Goal: Check status: Check status

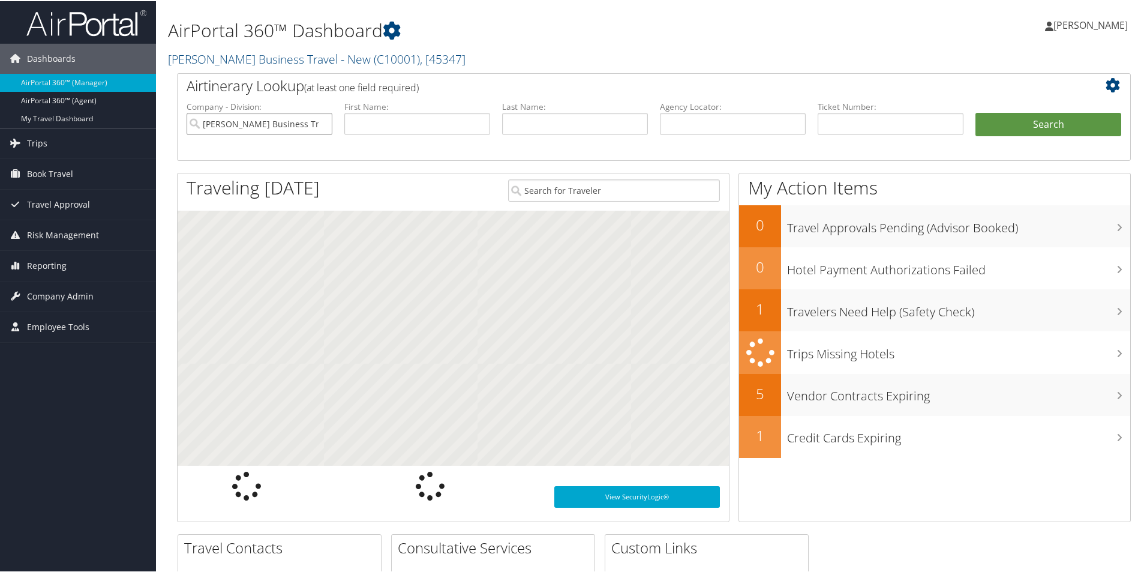
click at [317, 121] on input "Christopherson Business Travel - New" at bounding box center [260, 123] width 146 height 22
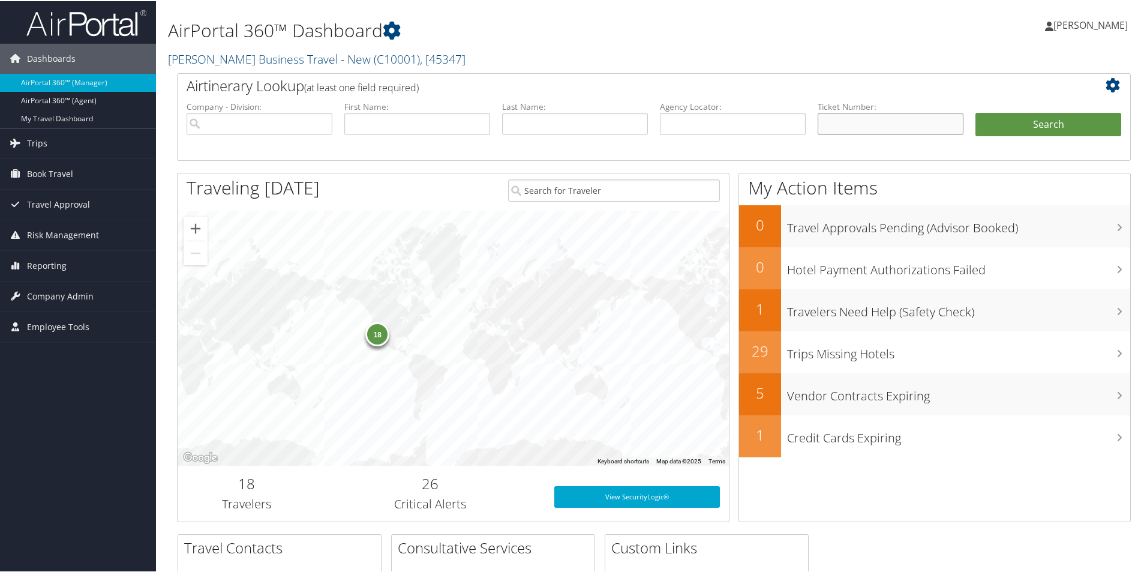
click at [849, 121] on input "text" at bounding box center [891, 123] width 146 height 22
type input "5267146830633"
click at [998, 122] on button "Search" at bounding box center [1049, 124] width 146 height 24
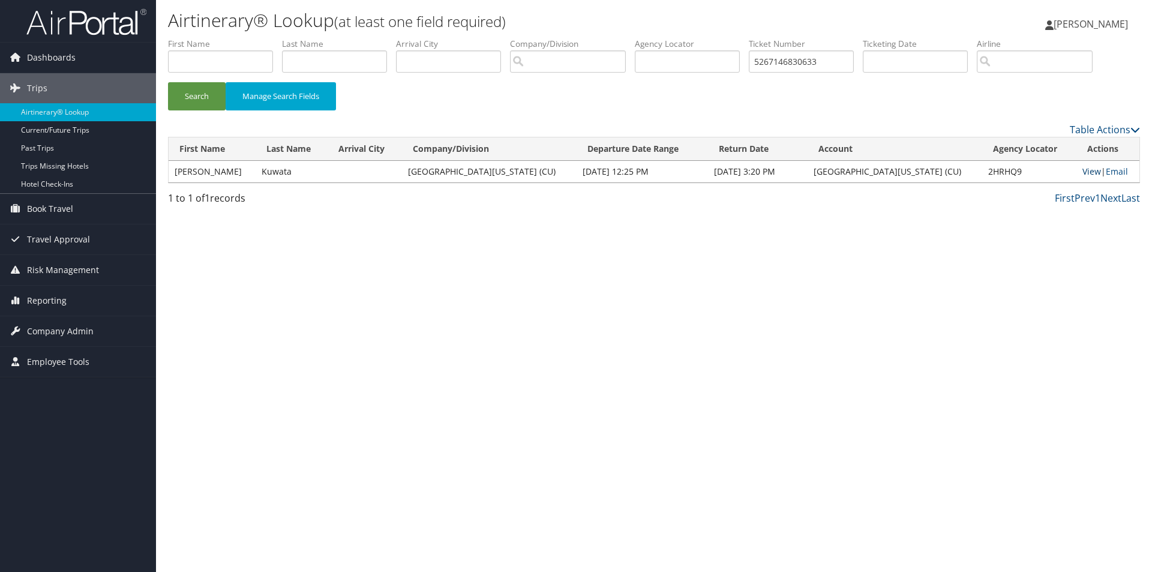
click at [1082, 173] on link "View" at bounding box center [1091, 171] width 19 height 11
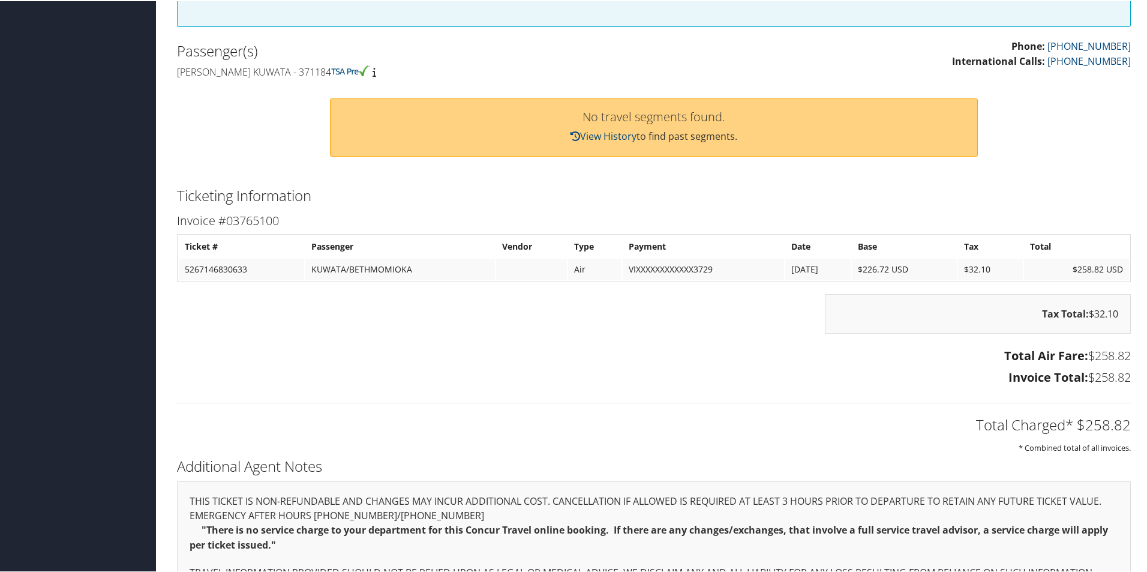
scroll to position [474, 0]
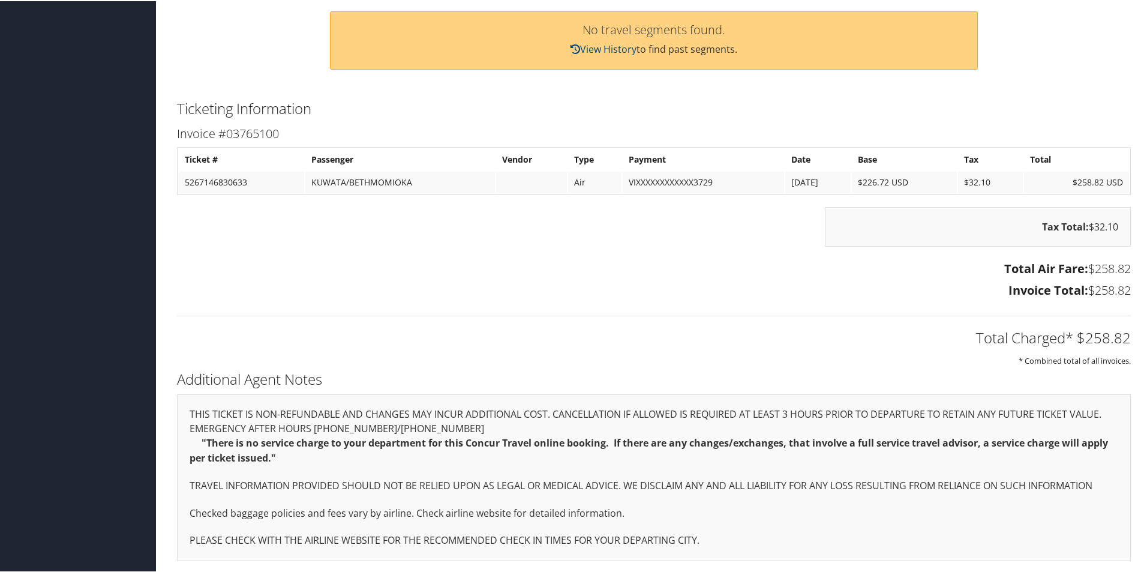
click at [257, 177] on td "5267146830633" at bounding box center [241, 181] width 125 height 22
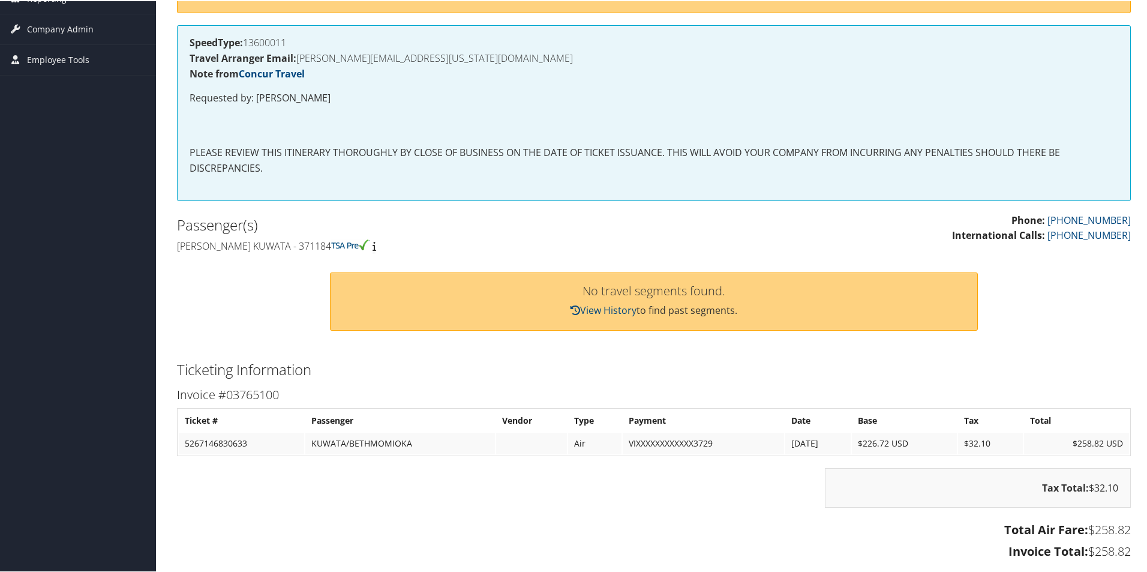
scroll to position [240, 0]
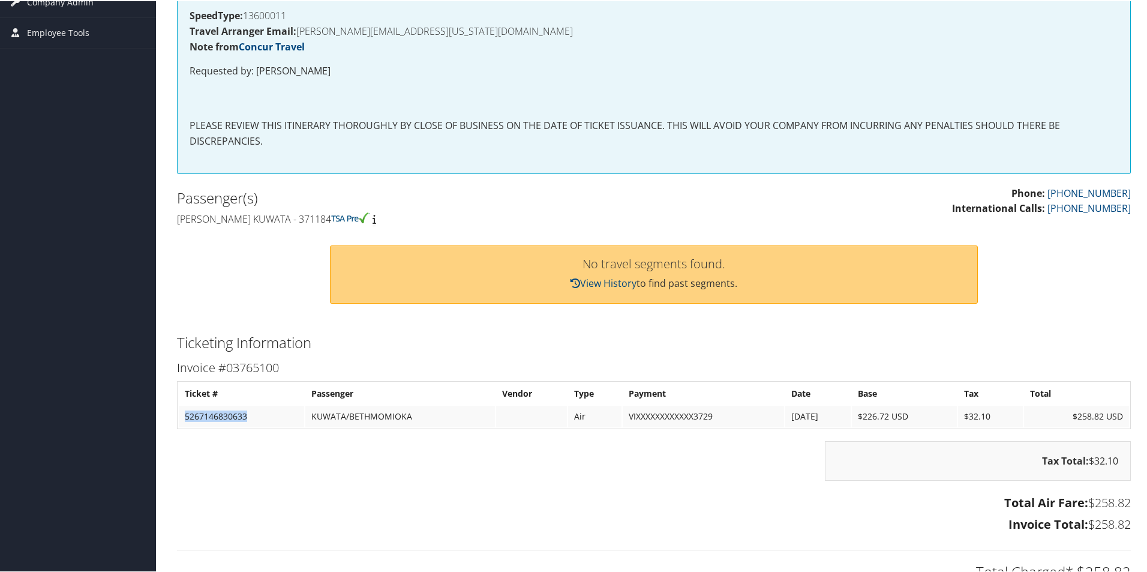
drag, startPoint x: 250, startPoint y: 415, endPoint x: 180, endPoint y: 418, distance: 69.7
click at [180, 418] on td "5267146830633" at bounding box center [241, 415] width 125 height 22
copy td "5267146830633"
